Goal: Navigation & Orientation: Find specific page/section

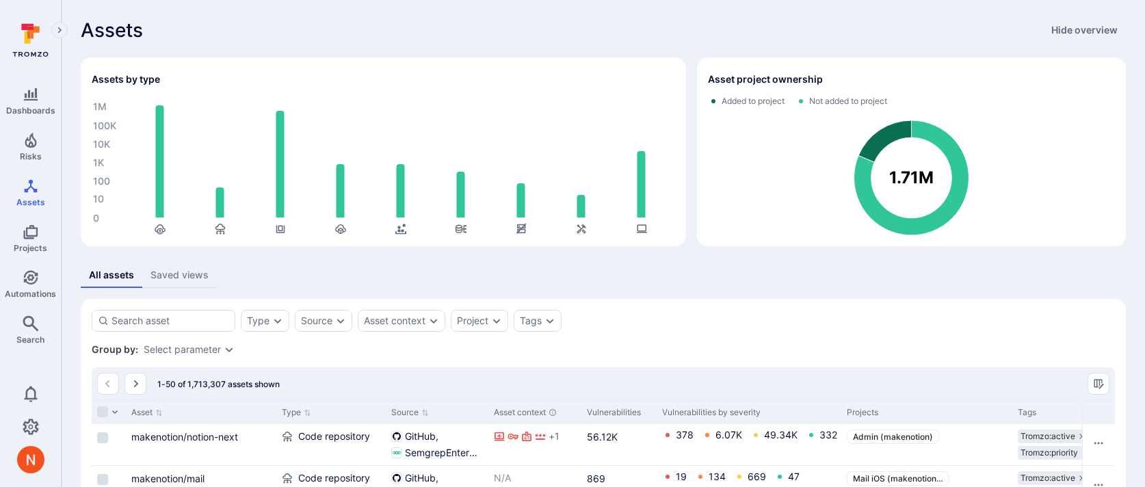
scroll to position [70, 0]
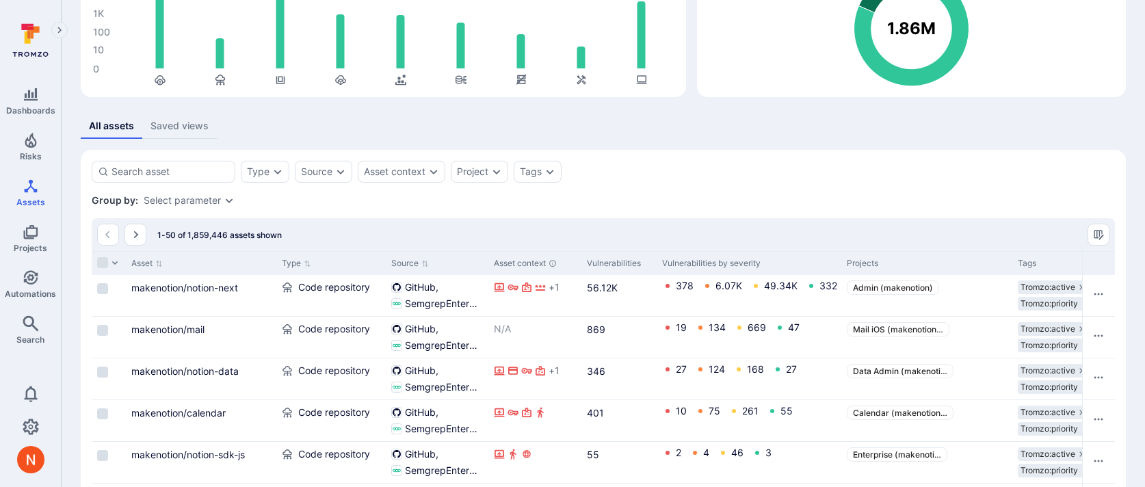
scroll to position [150, 0]
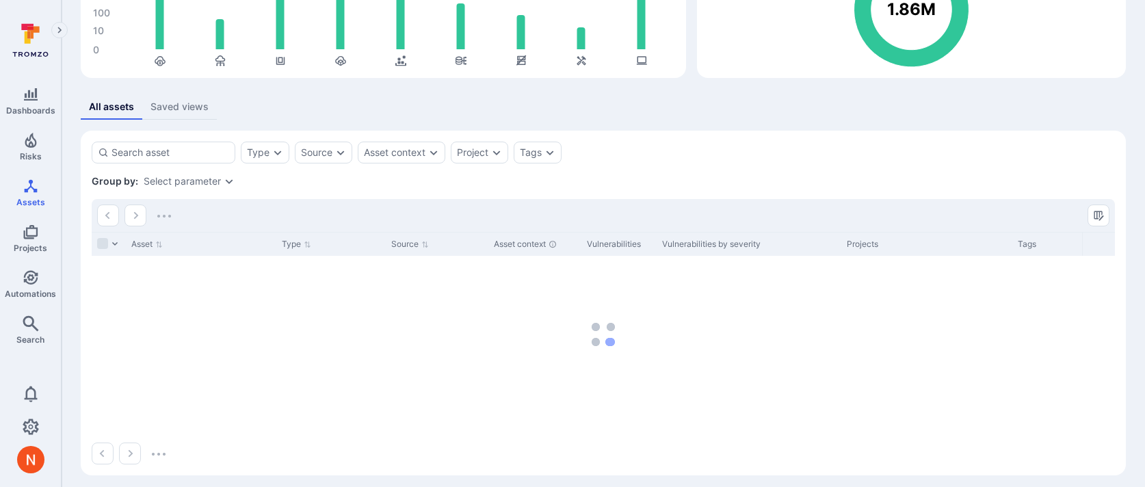
scroll to position [176, 0]
